Goal: Transaction & Acquisition: Download file/media

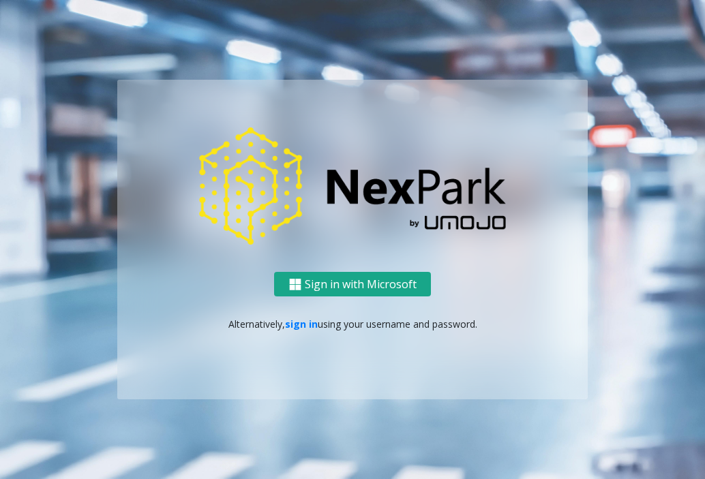
click at [360, 289] on button "Sign in with Microsoft" at bounding box center [352, 284] width 157 height 25
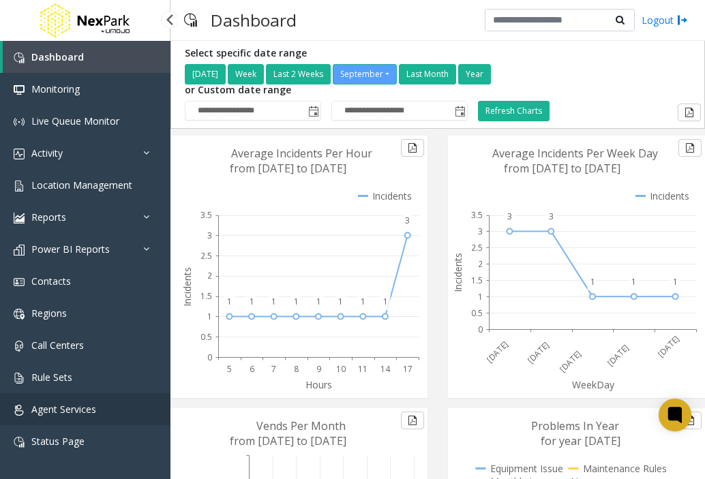
click at [81, 408] on span "Agent Services" at bounding box center [63, 409] width 65 height 13
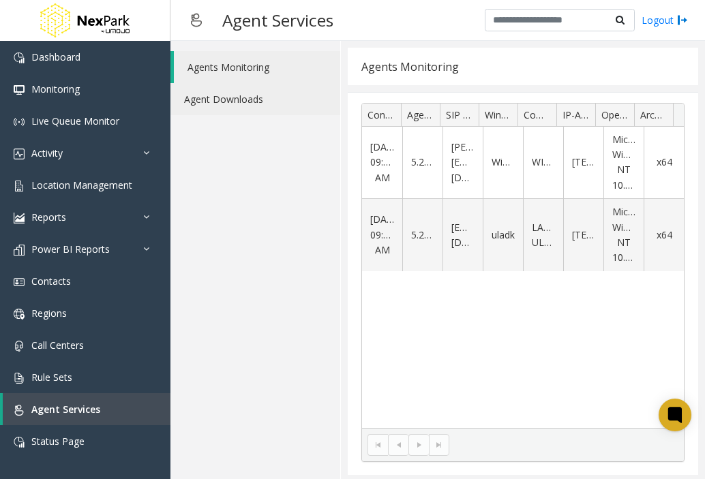
click at [234, 96] on link "Agent Downloads" at bounding box center [255, 99] width 170 height 32
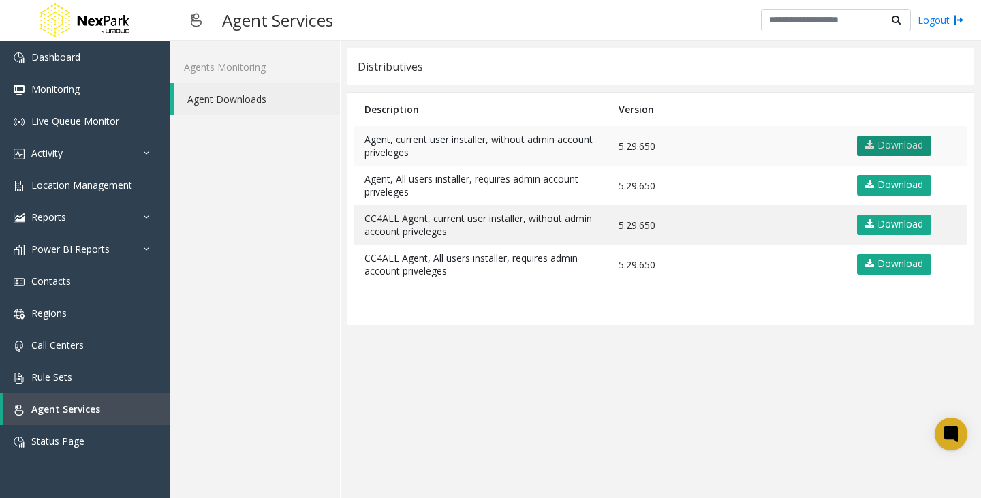
click at [704, 140] on link "Download" at bounding box center [894, 146] width 74 height 20
